Goal: Navigation & Orientation: Find specific page/section

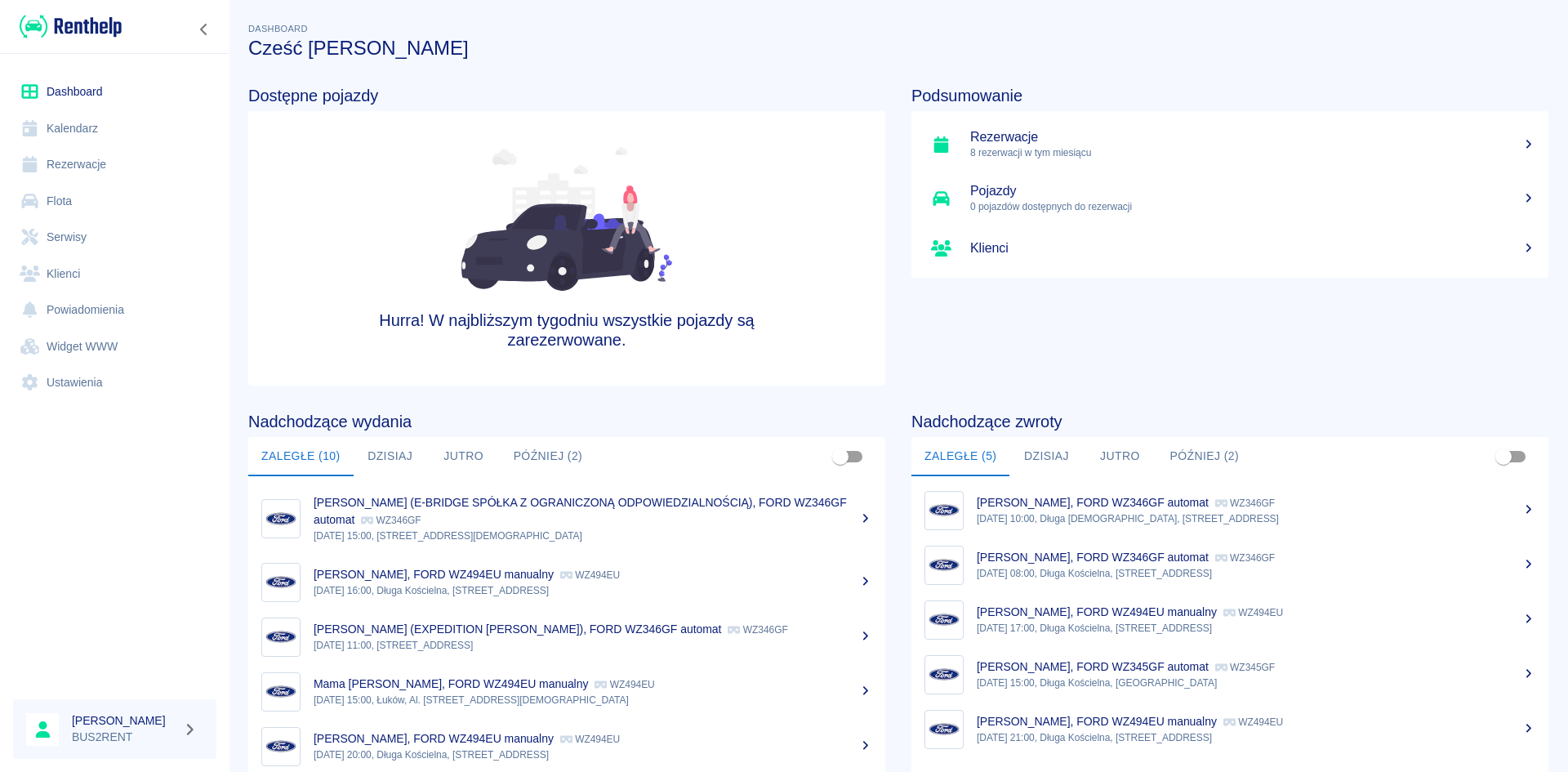
click at [87, 127] on link "Kalendarz" at bounding box center [114, 129] width 203 height 37
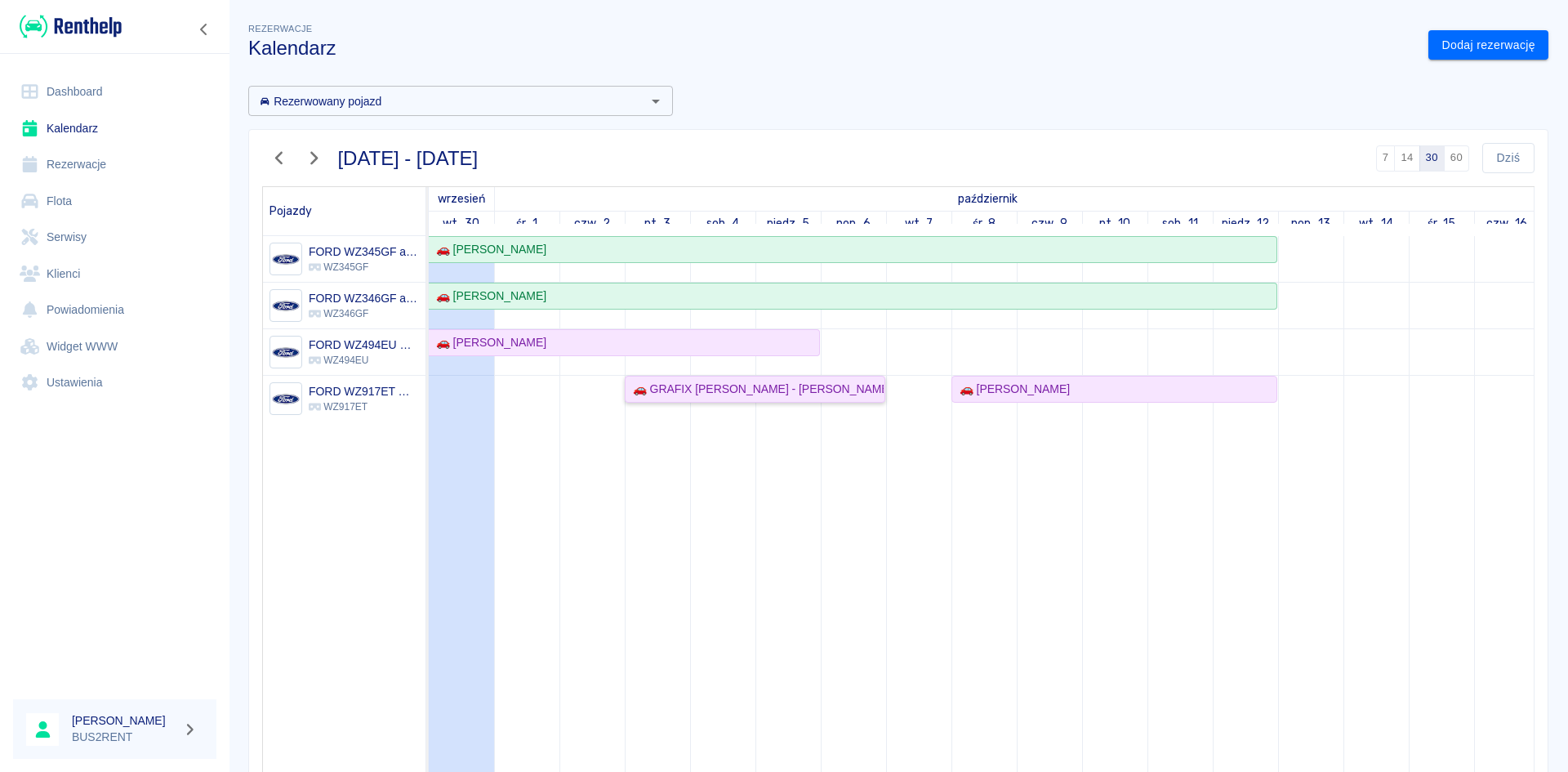
click at [660, 386] on div "🚗 GRAFIX [PERSON_NAME] - [PERSON_NAME]" at bounding box center [754, 389] width 257 height 18
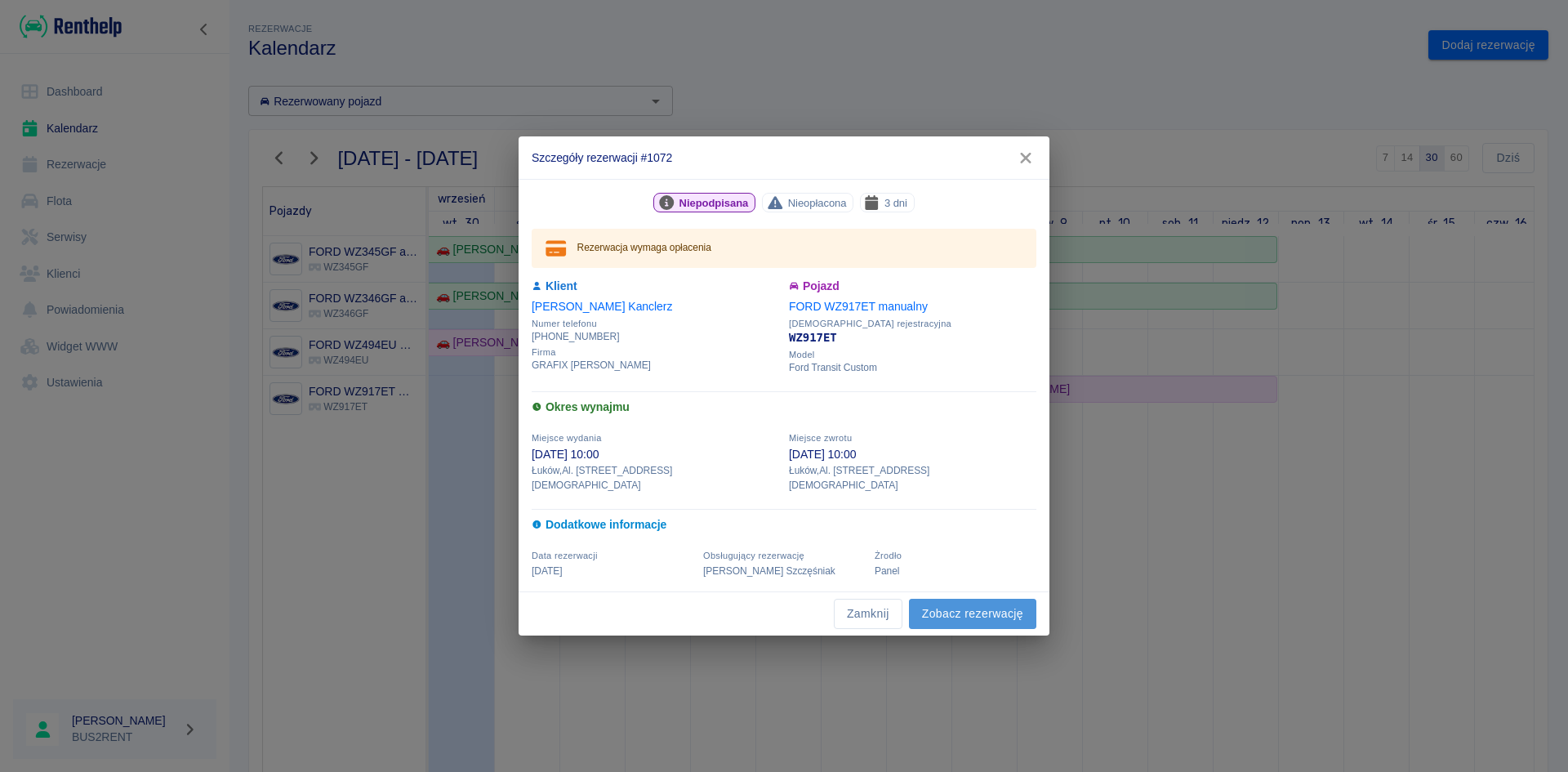
click at [973, 603] on link "Zobacz rezerwację" at bounding box center [972, 613] width 127 height 30
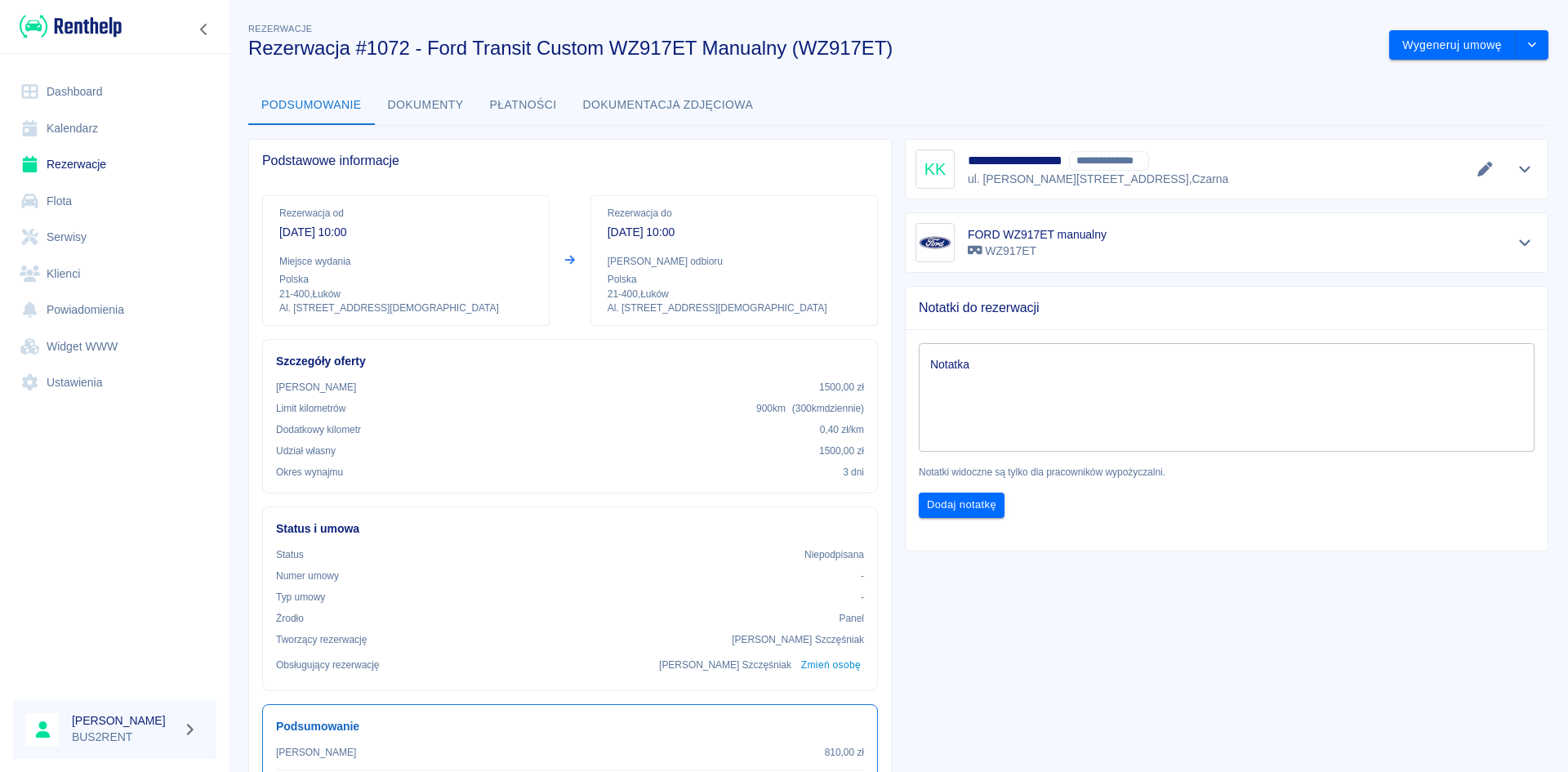
click at [78, 130] on link "Kalendarz" at bounding box center [114, 129] width 203 height 37
